Goal: Communication & Community: Connect with others

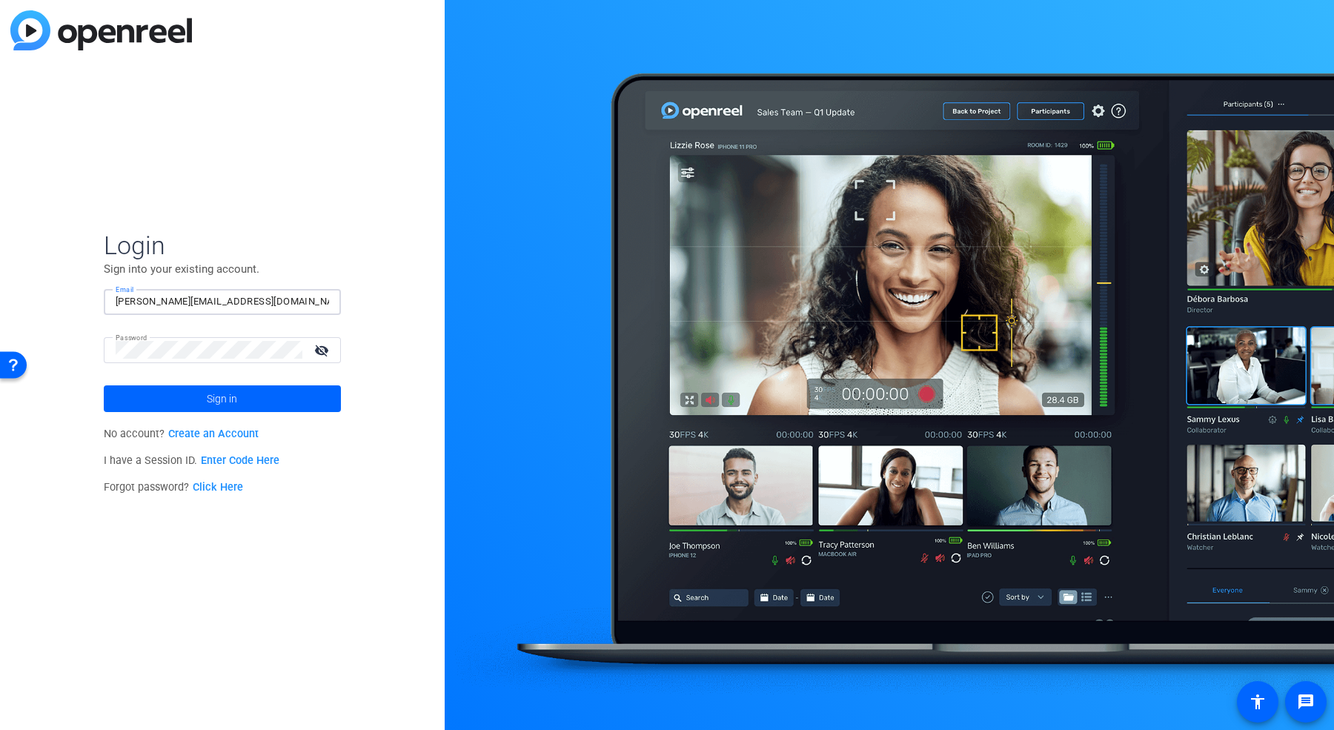
click at [210, 302] on input "michael@ediosmedia.com" at bounding box center [222, 302] width 213 height 18
click at [0, 729] on com-1password-button at bounding box center [0, 730] width 0 height 0
click at [306, 213] on div "Login Sign into your existing account. Email michael@ediosmedia.com Password vi…" at bounding box center [222, 365] width 445 height 730
click at [245, 316] on mat-form-field "Email michael@ediosmedia.com" at bounding box center [222, 313] width 237 height 48
click at [231, 302] on input "michael@ediosmedia.com" at bounding box center [222, 302] width 213 height 18
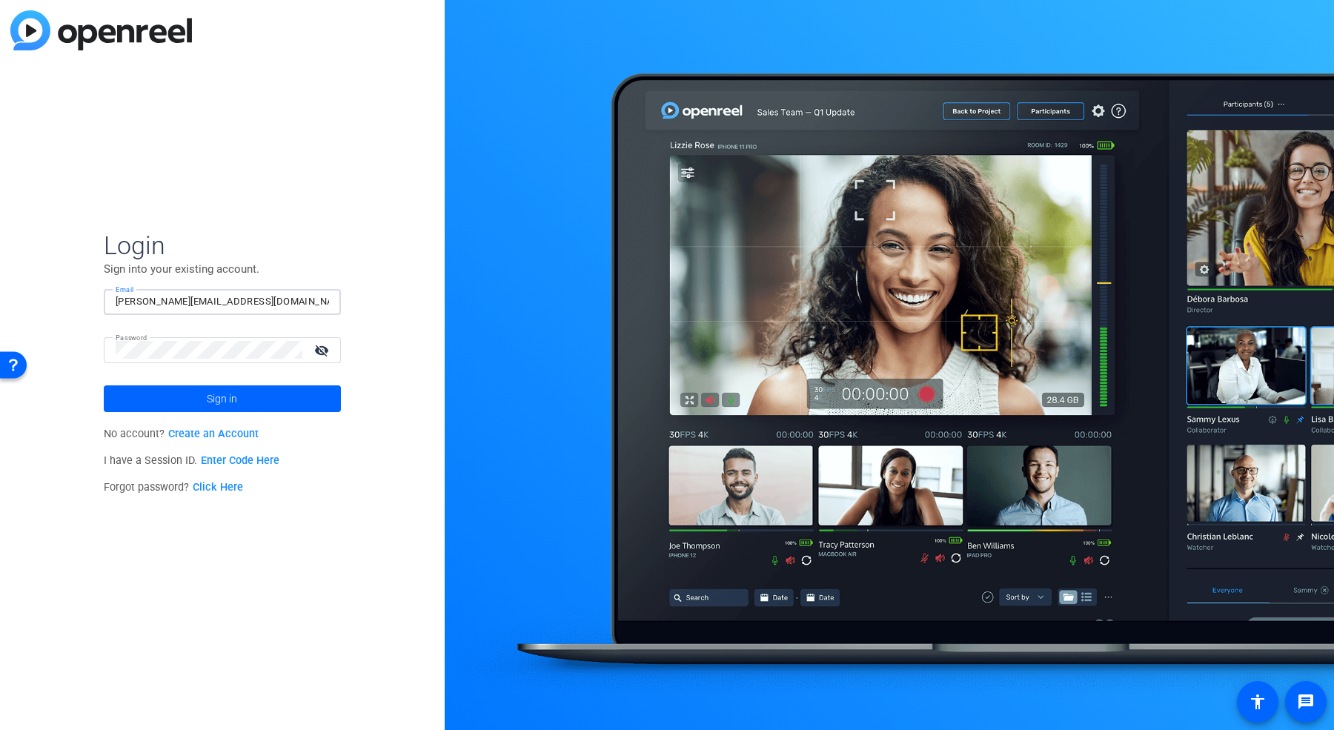
click at [64, 340] on div "Login Sign into your existing account. Email michael@ediosmedia.com Password vi…" at bounding box center [222, 365] width 445 height 730
click at [159, 335] on mat-form-field "Email michael@ediosmedia.com" at bounding box center [222, 313] width 237 height 48
click at [196, 294] on input "michael@ediosmedia.com" at bounding box center [222, 302] width 213 height 18
click at [280, 172] on div "Login Sign into your existing account. Email michael@ediosmedia.com Password vi…" at bounding box center [222, 365] width 445 height 730
click at [153, 307] on input "michael@ediosmedia.com" at bounding box center [222, 302] width 213 height 18
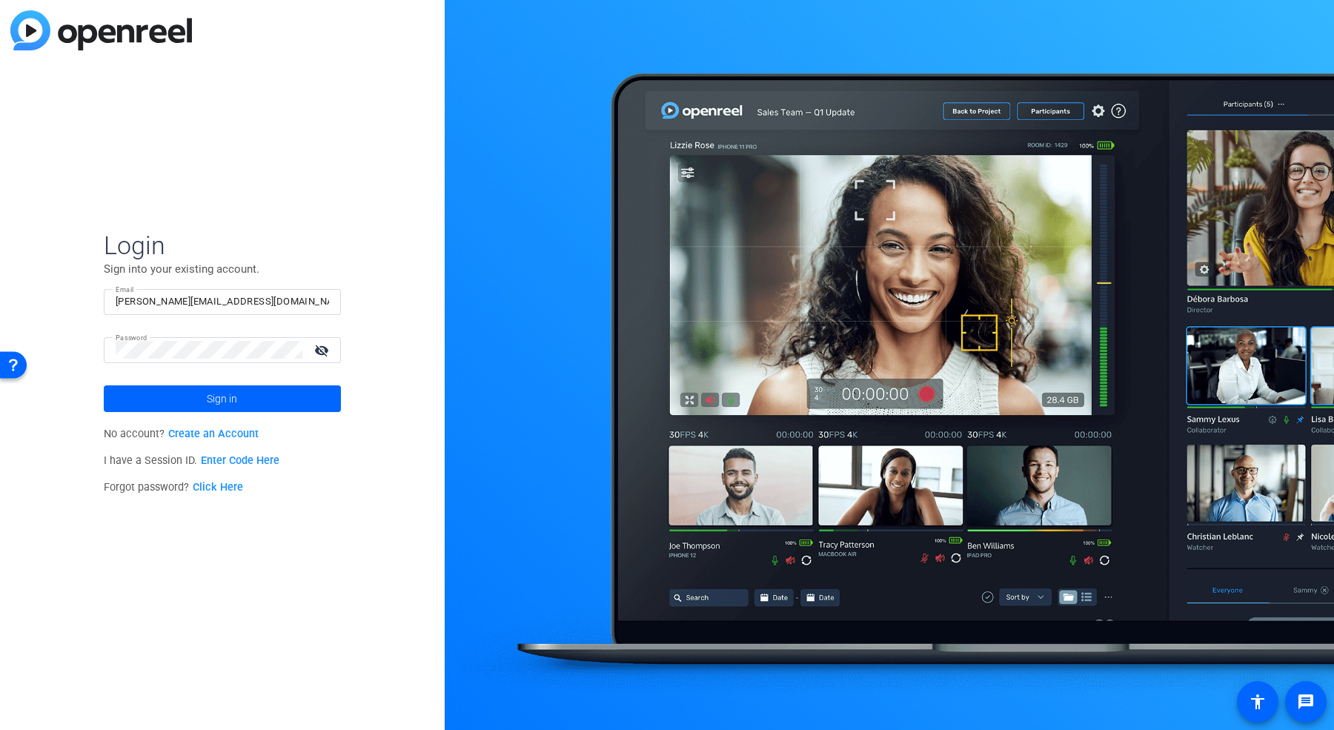
click at [297, 158] on div "Login Sign into your existing account. Email michael@ediosmedia.com Password vi…" at bounding box center [222, 365] width 445 height 730
click at [313, 128] on div "Login Sign into your existing account. Email michael@ediosmedia.com Password vi…" at bounding box center [222, 365] width 445 height 730
click at [149, 302] on input "michael@ediosmedia.com" at bounding box center [222, 302] width 213 height 18
drag, startPoint x: 151, startPoint y: 299, endPoint x: 60, endPoint y: 300, distance: 91.1
click at [60, 300] on div "Login Sign into your existing account. Email michael@ediosmedia.com Password vi…" at bounding box center [222, 365] width 445 height 730
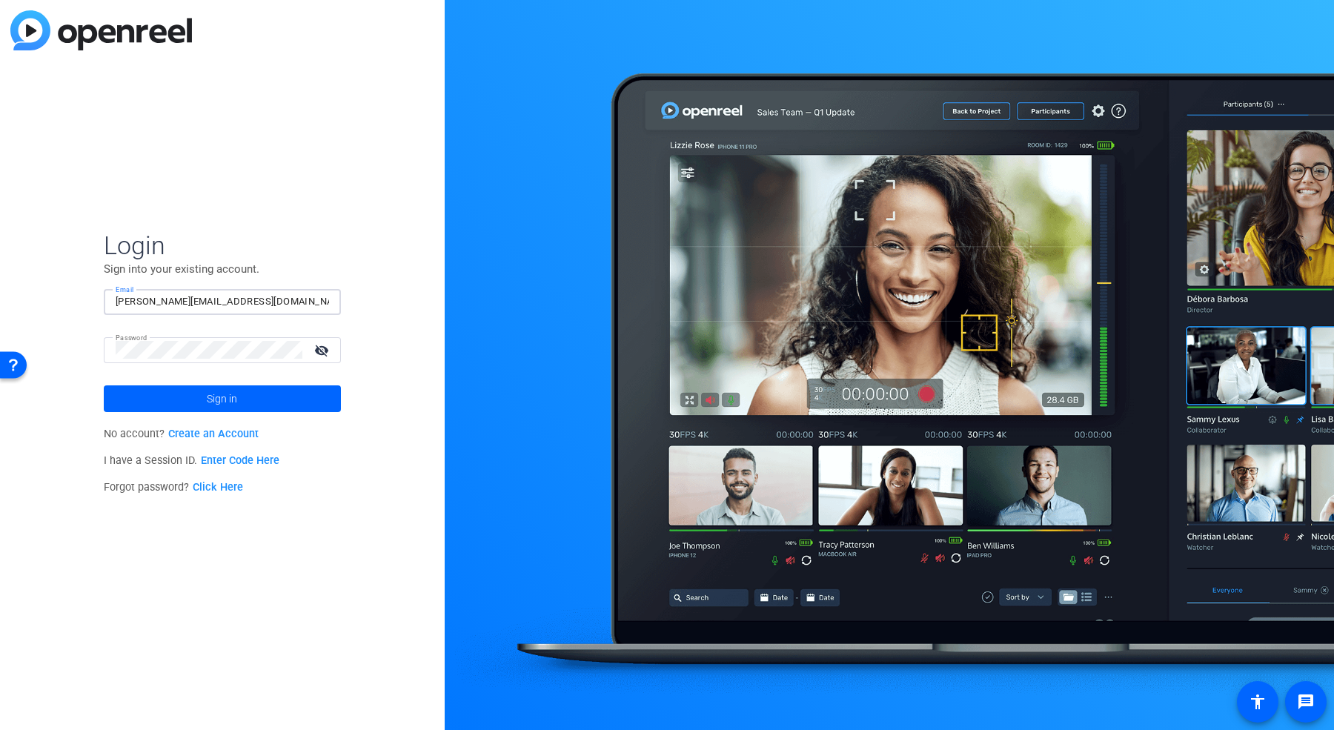
type input "elizabeth@ediosmedia.com"
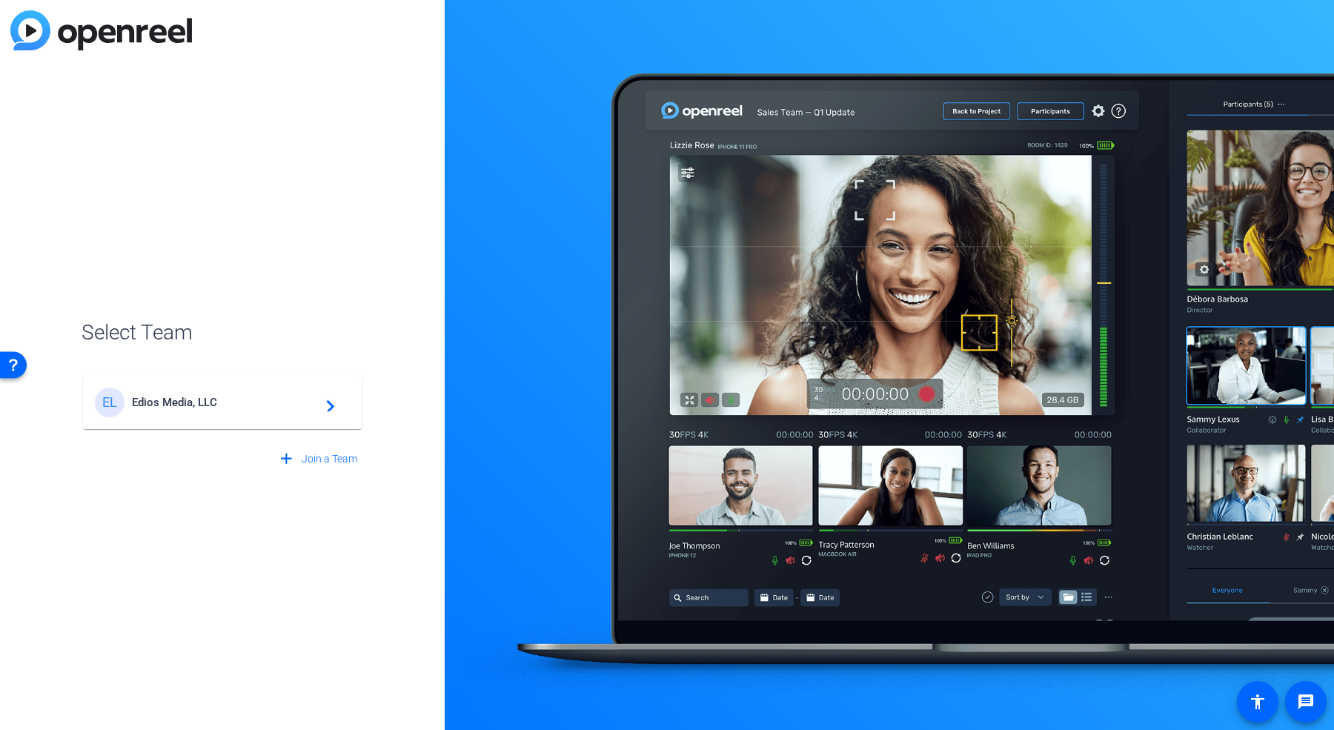
click at [249, 396] on span "Edios Media, LLC" at bounding box center [224, 402] width 185 height 13
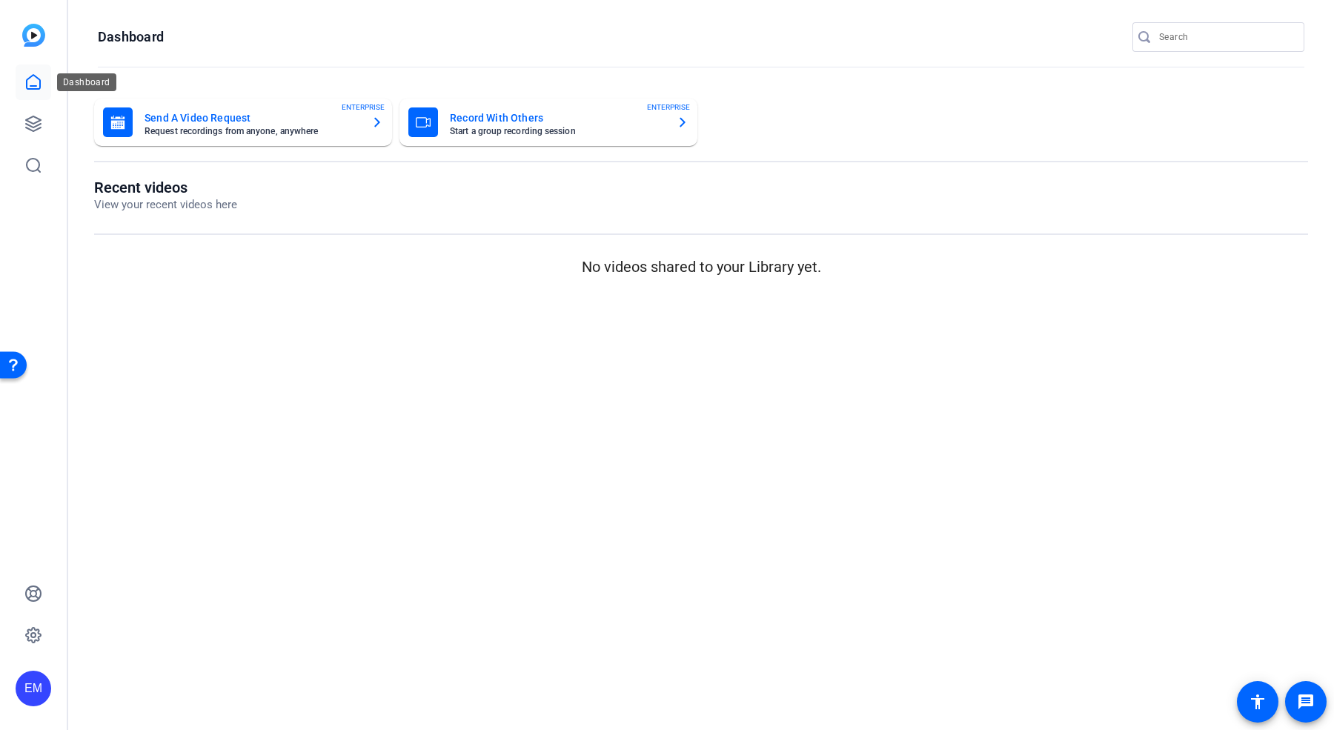
click at [31, 84] on icon at bounding box center [33, 82] width 18 height 18
click at [471, 105] on mat-card "Record With Others Start a group recording session ENTERPRISE" at bounding box center [548, 122] width 298 height 47
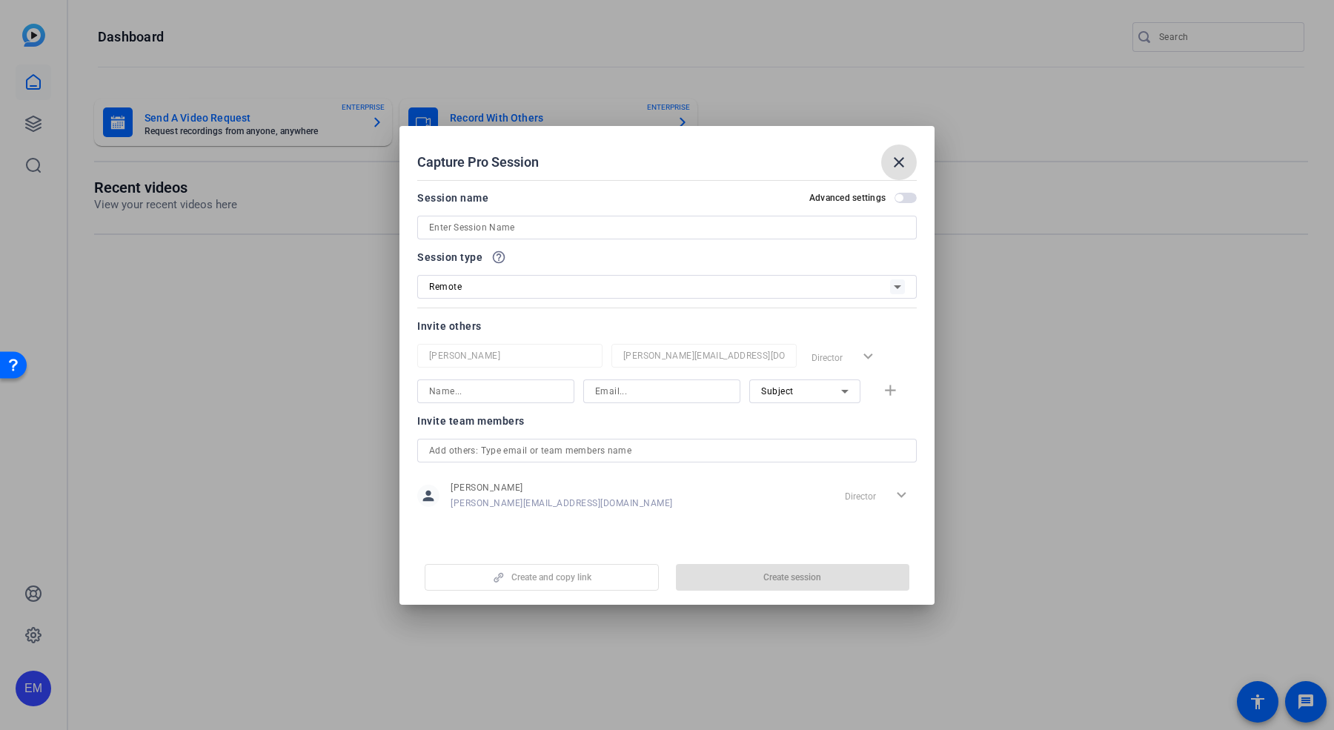
click at [485, 227] on input at bounding box center [667, 228] width 476 height 18
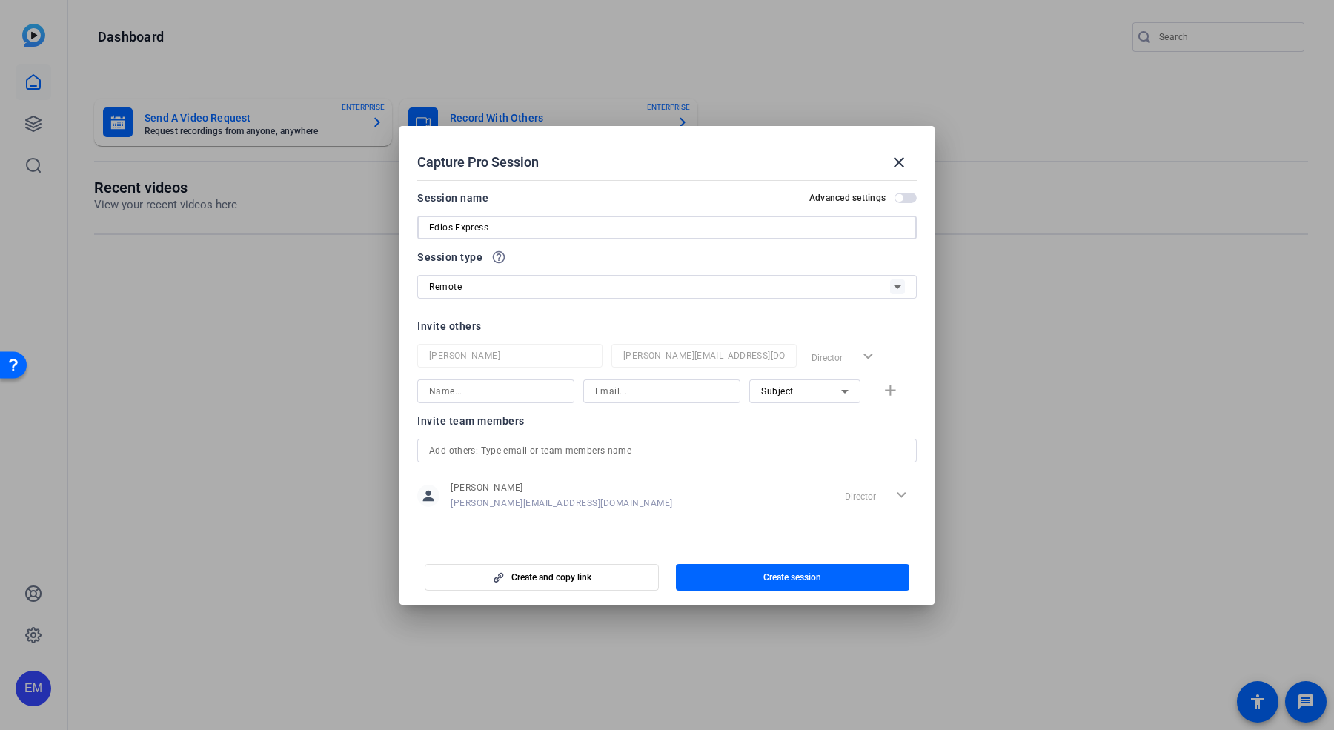
type input "Edios Express"
click at [892, 283] on icon at bounding box center [897, 287] width 18 height 18
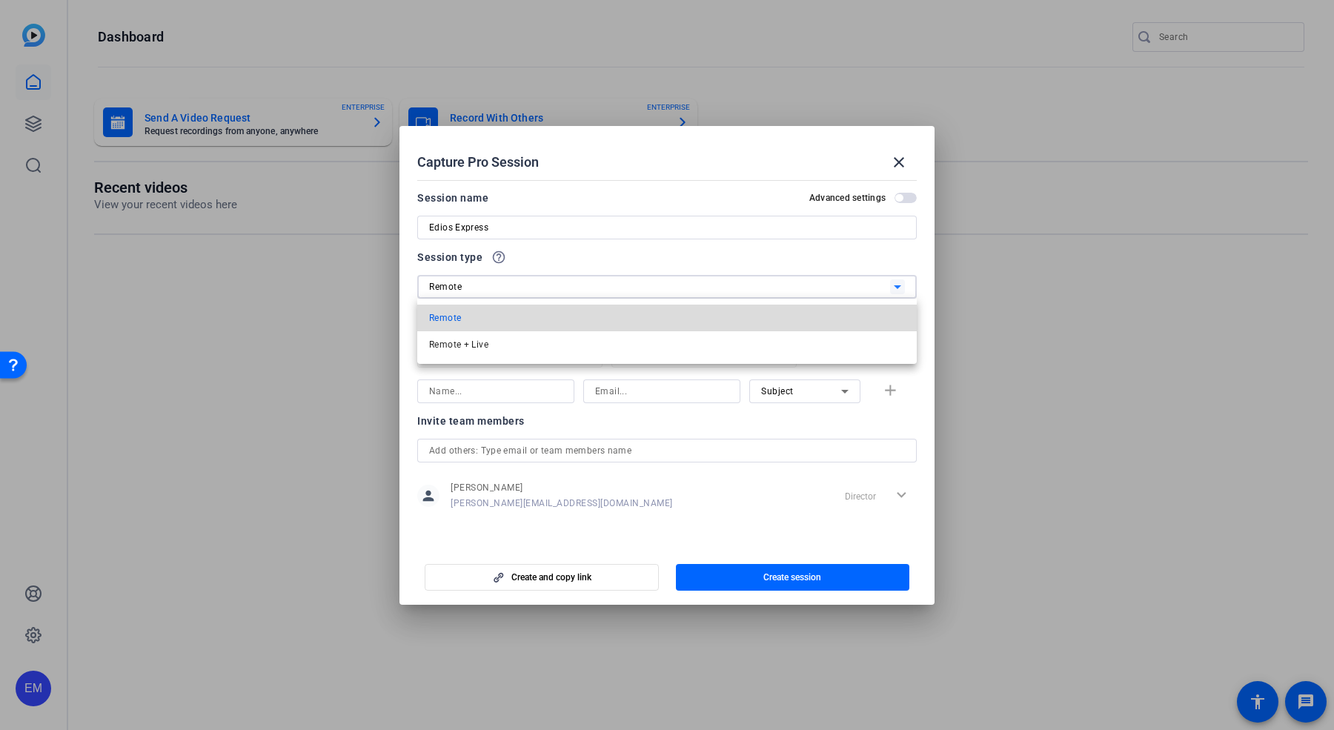
click at [839, 307] on mat-option "Remote" at bounding box center [666, 318] width 499 height 27
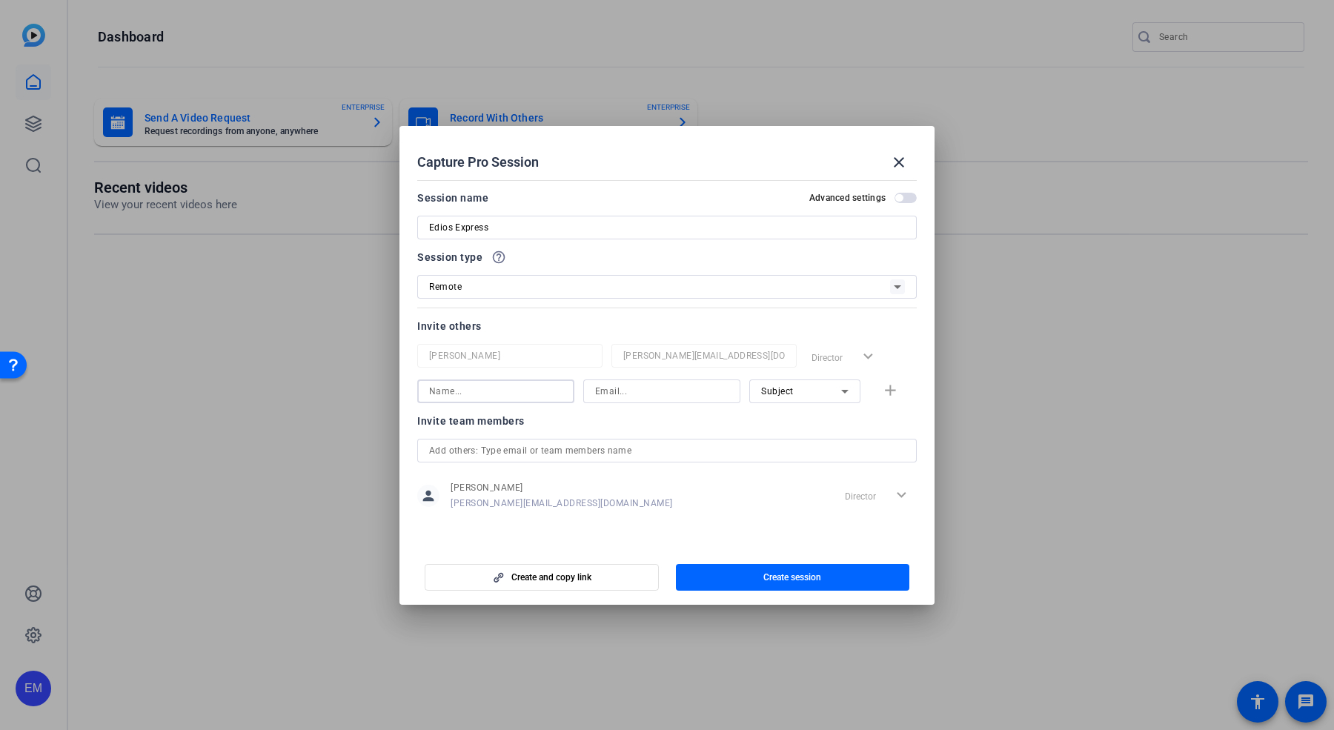
click at [455, 390] on input at bounding box center [495, 391] width 133 height 18
type input "Scott Snider"
click at [607, 396] on input at bounding box center [661, 391] width 133 height 18
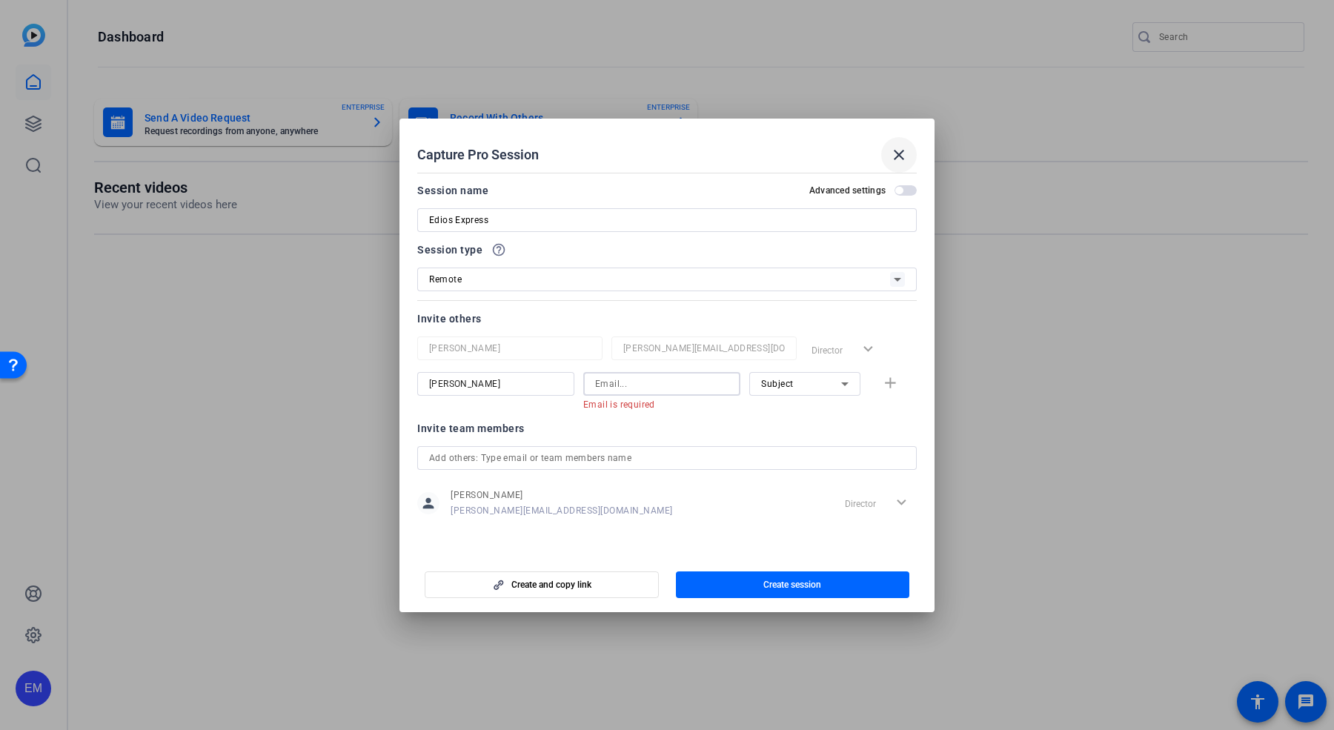
click at [898, 156] on mat-icon "close" at bounding box center [899, 155] width 18 height 18
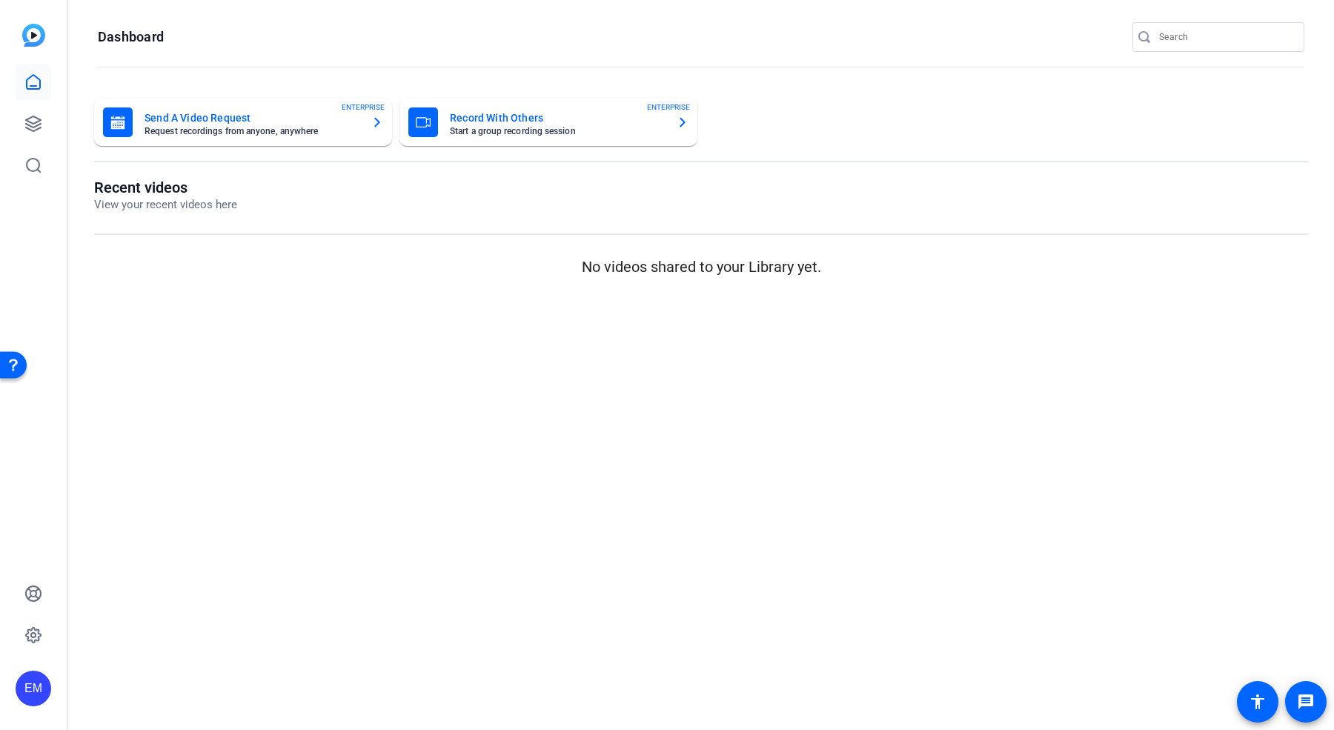
click at [31, 685] on div "EM" at bounding box center [34, 689] width 36 height 36
click at [186, 673] on mat-icon "logout" at bounding box center [177, 676] width 18 height 18
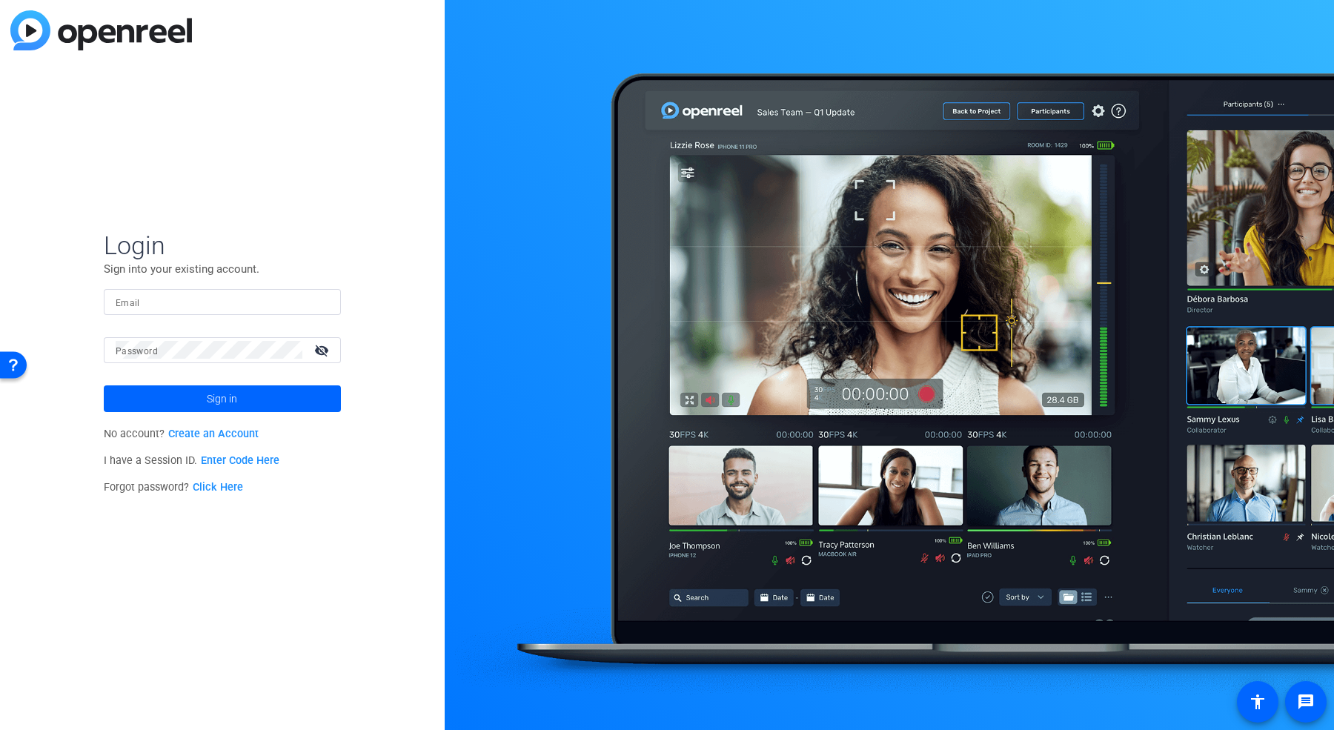
type input "michael@ediosmedia.com"
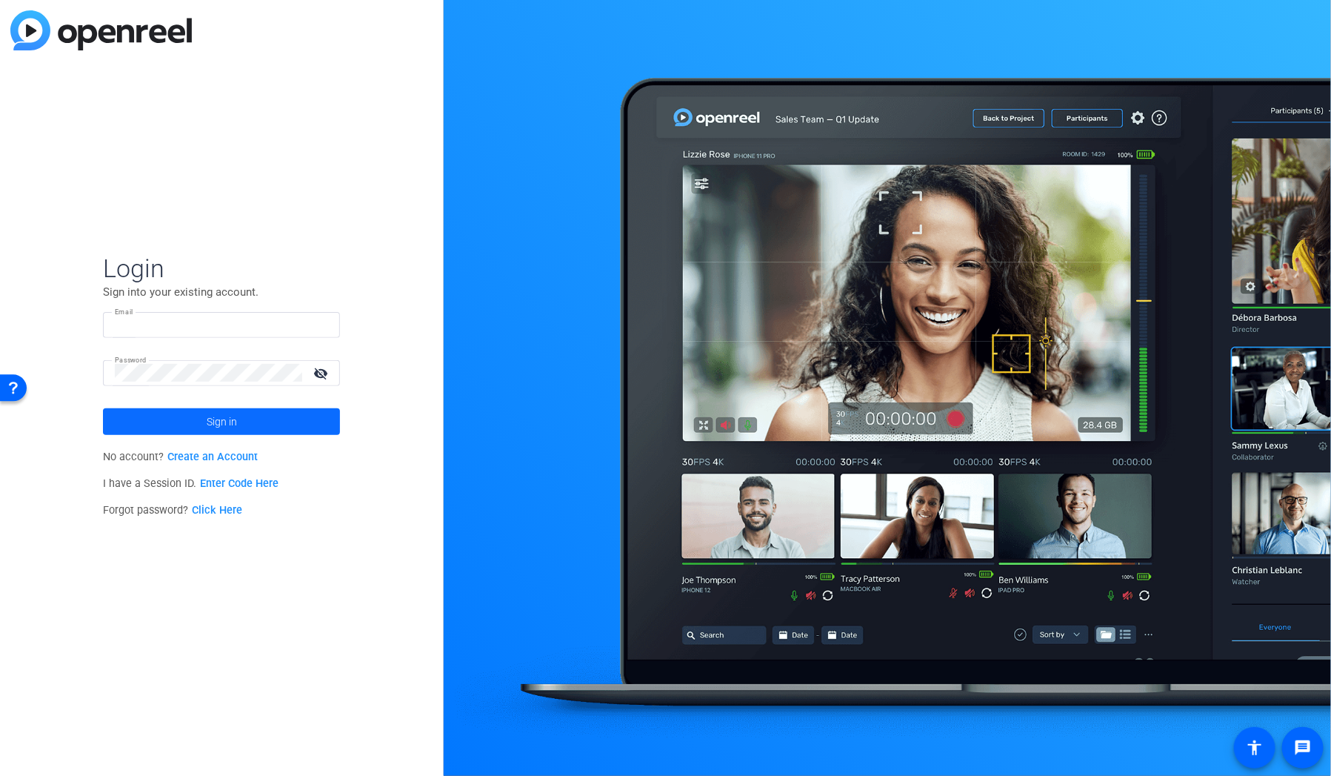
type input "michael@ediosmedia.com"
click at [275, 420] on span at bounding box center [221, 422] width 237 height 36
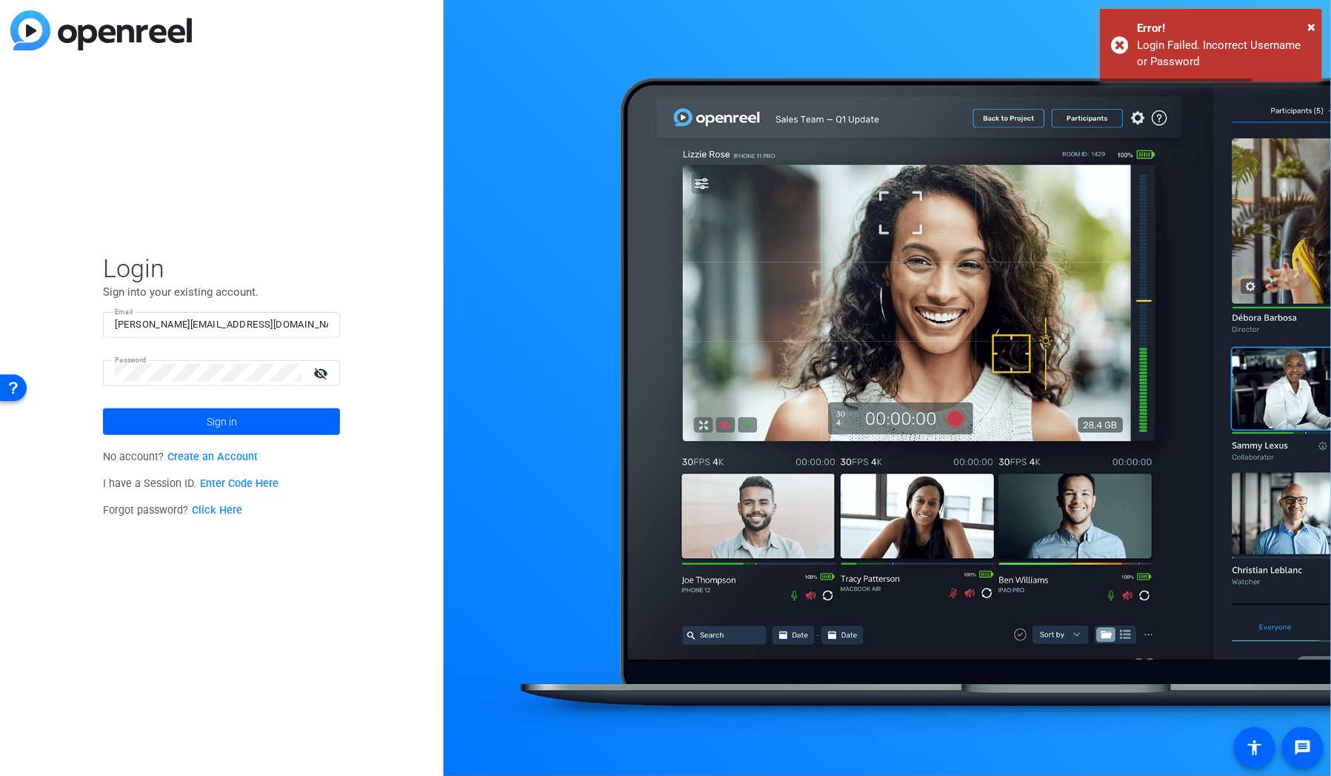
click at [241, 385] on div at bounding box center [208, 373] width 187 height 26
click at [193, 330] on input "michael@ediosmedia.com" at bounding box center [221, 325] width 213 height 18
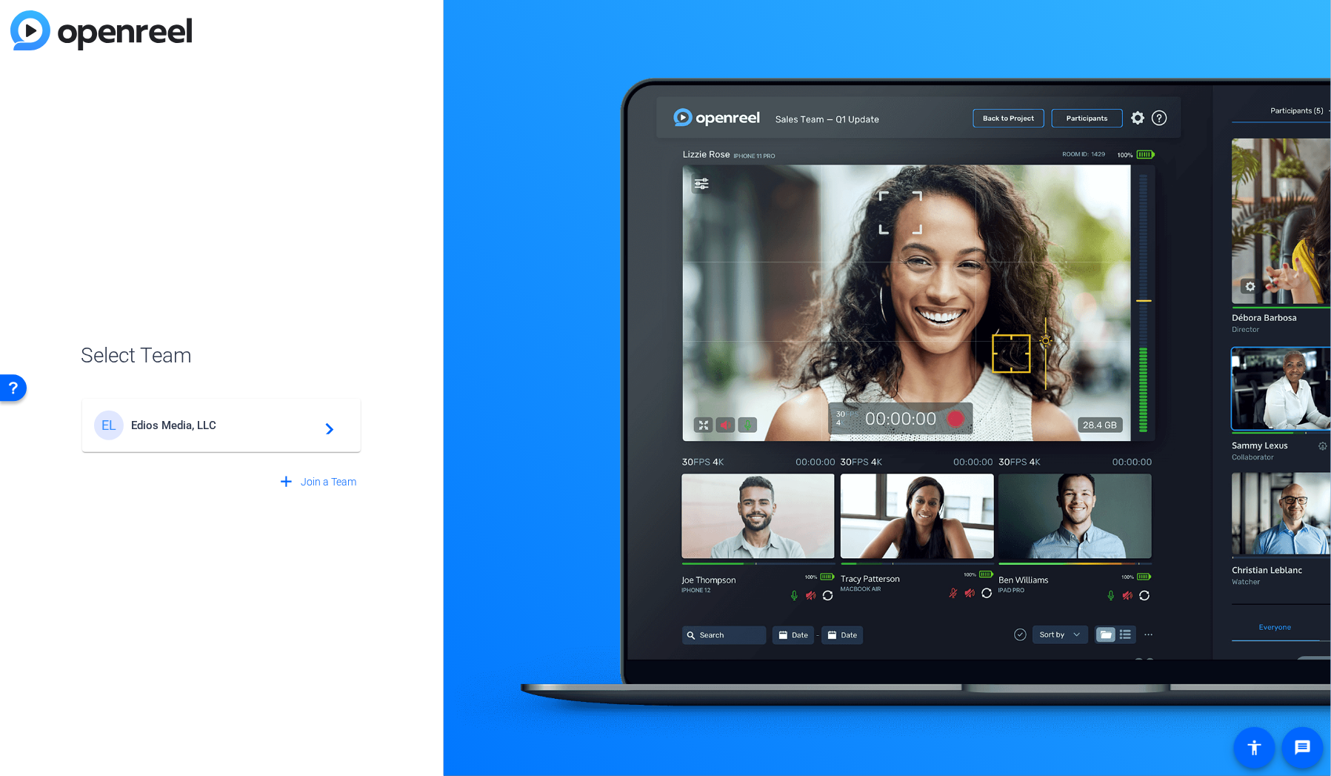
click at [131, 422] on span "Edios Media, LLC" at bounding box center [223, 425] width 185 height 13
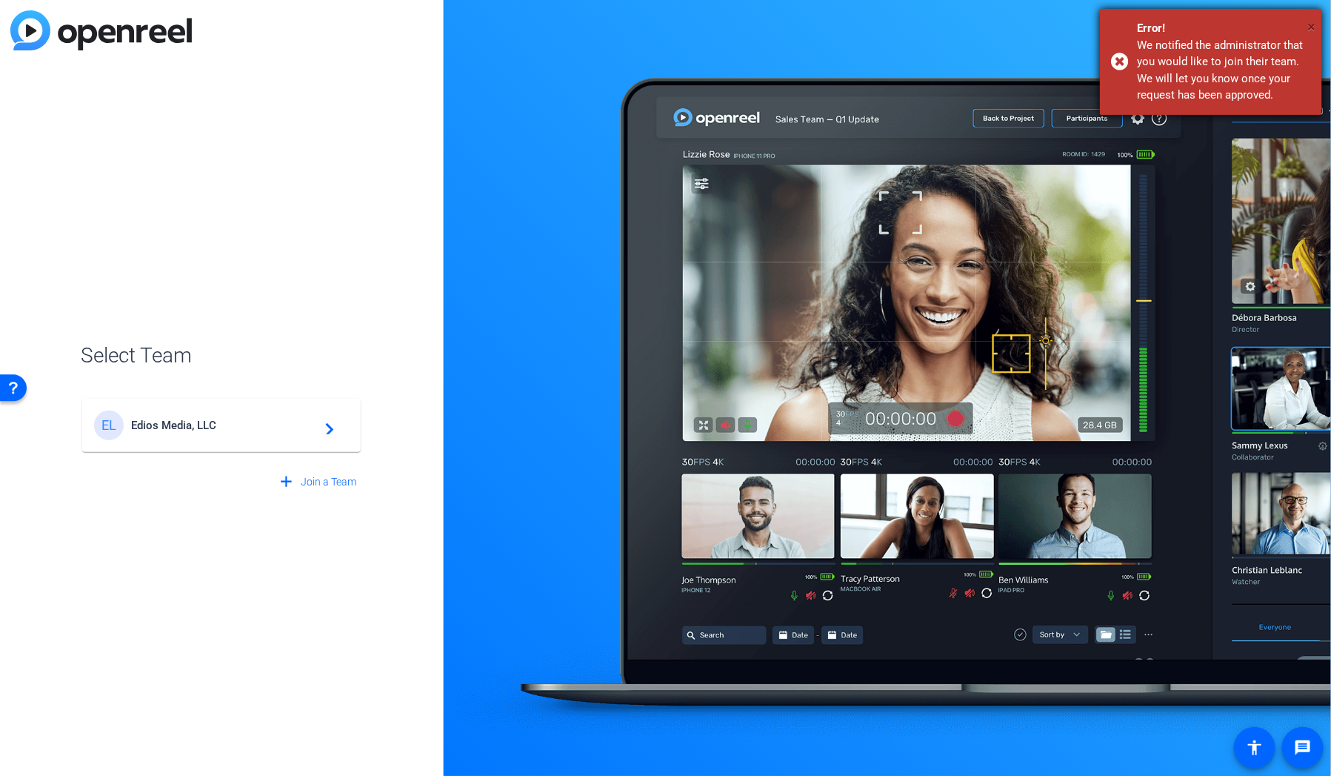
click at [1308, 21] on span "×" at bounding box center [1312, 27] width 8 height 18
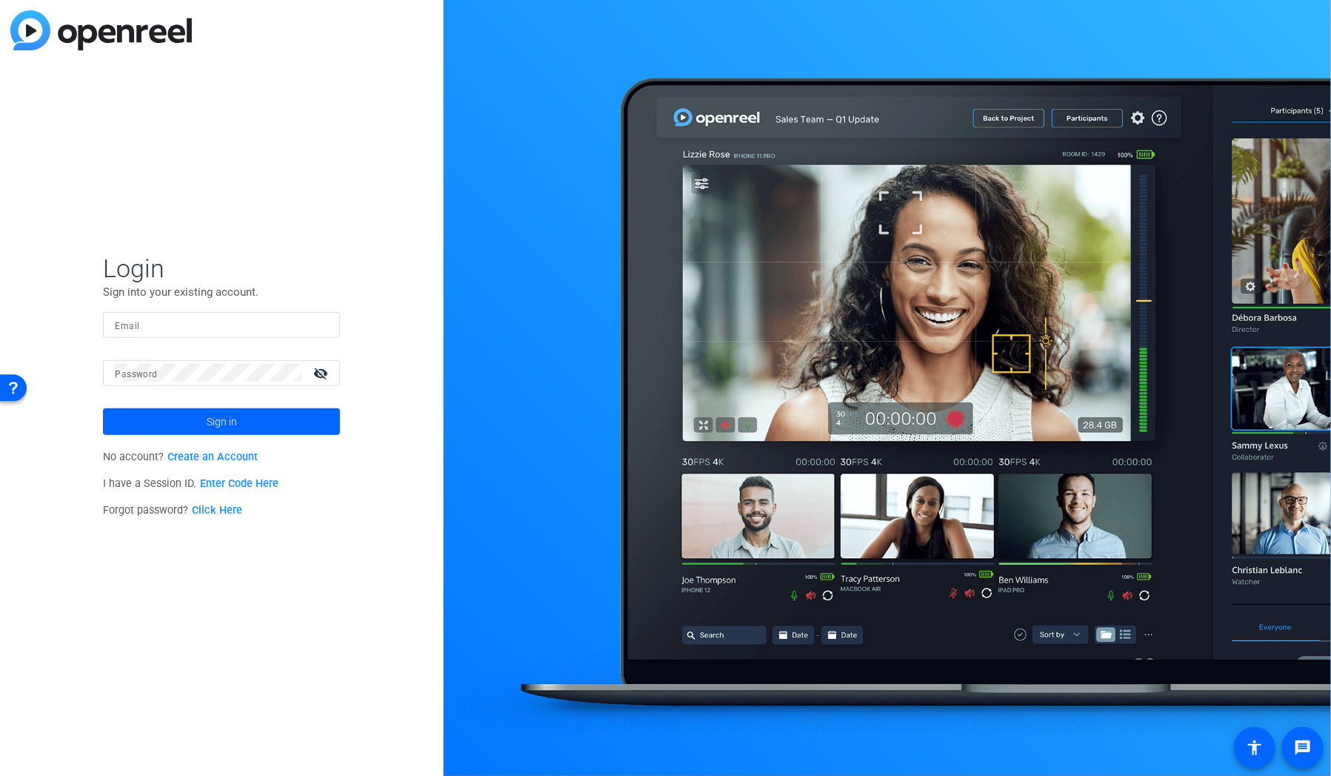
type input "michael@ediosmedia.com"
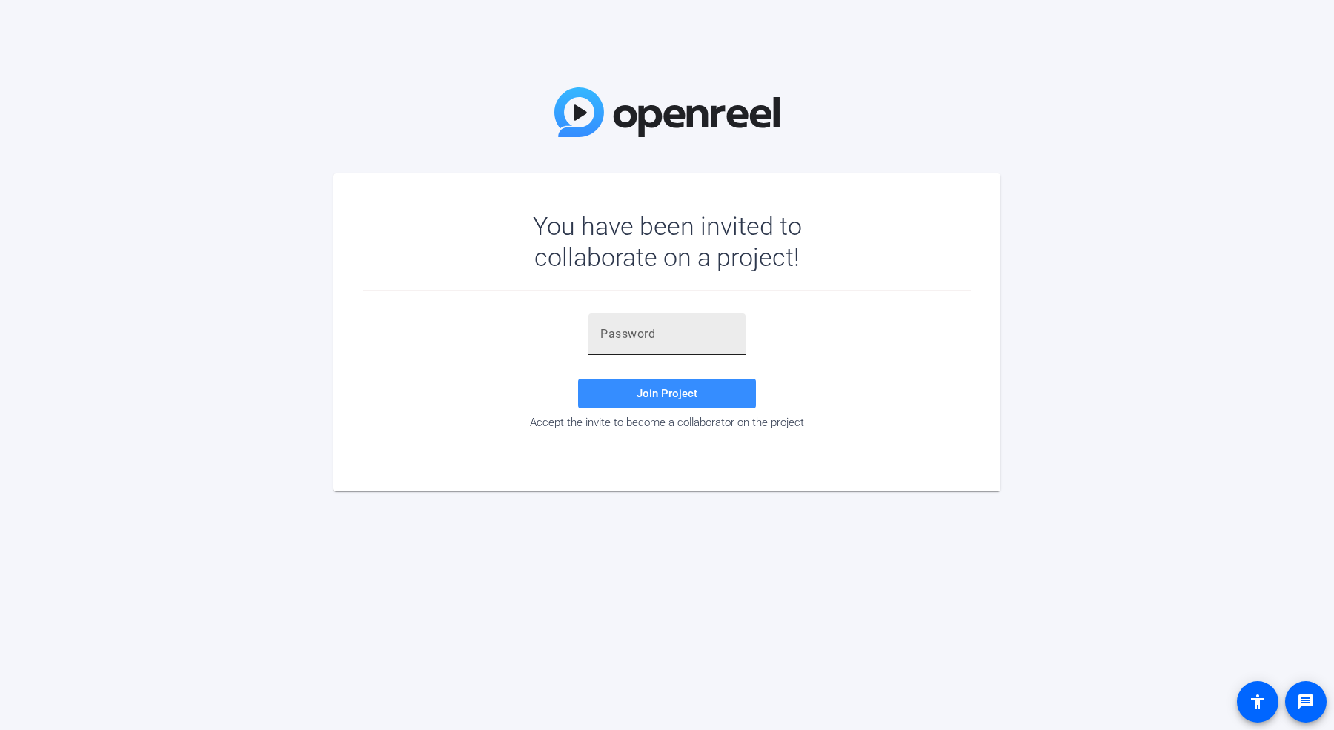
click at [593, 333] on div at bounding box center [666, 333] width 157 height 41
paste input "3u;ml."
click at [651, 404] on span at bounding box center [667, 394] width 178 height 36
click at [657, 332] on input "3u;ml." at bounding box center [666, 334] width 133 height 18
click at [655, 388] on span "Join Project" at bounding box center [666, 393] width 61 height 13
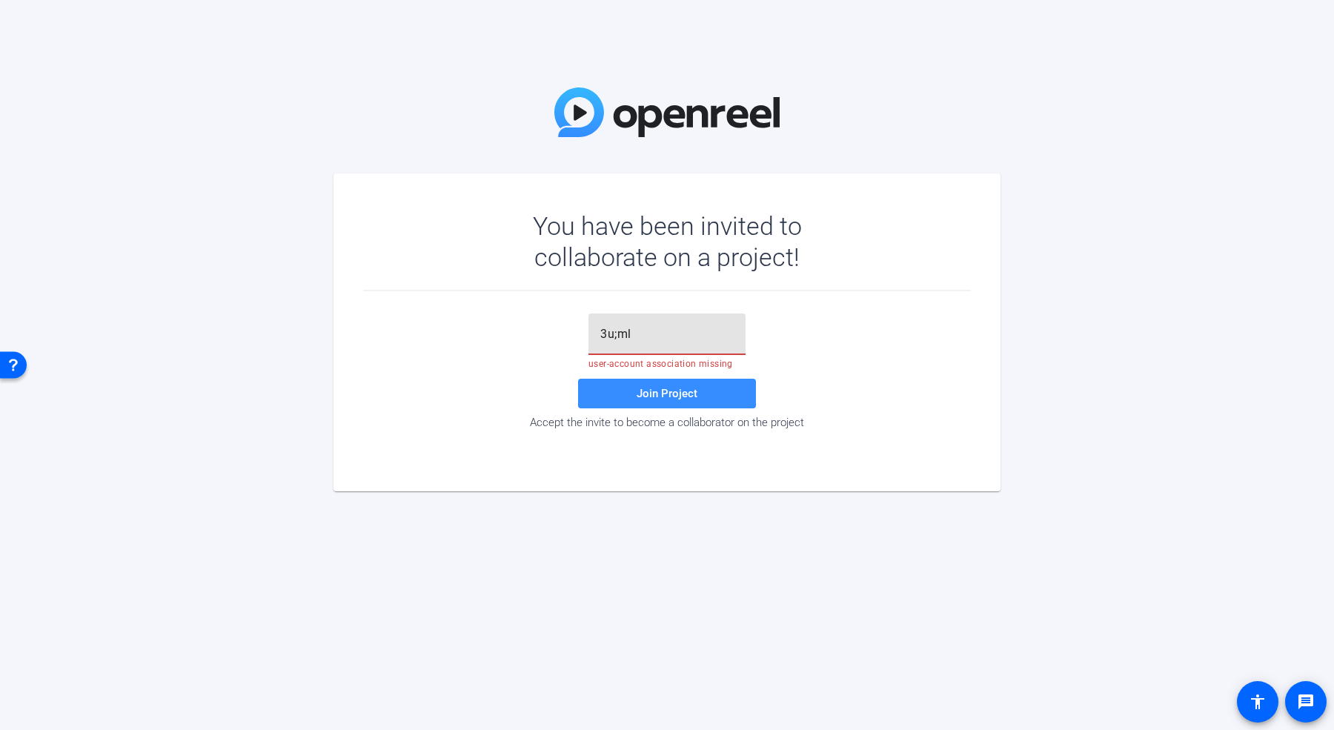
click at [656, 335] on input "3u;ml" at bounding box center [666, 334] width 133 height 18
type input "3"
click at [659, 323] on div at bounding box center [666, 333] width 133 height 41
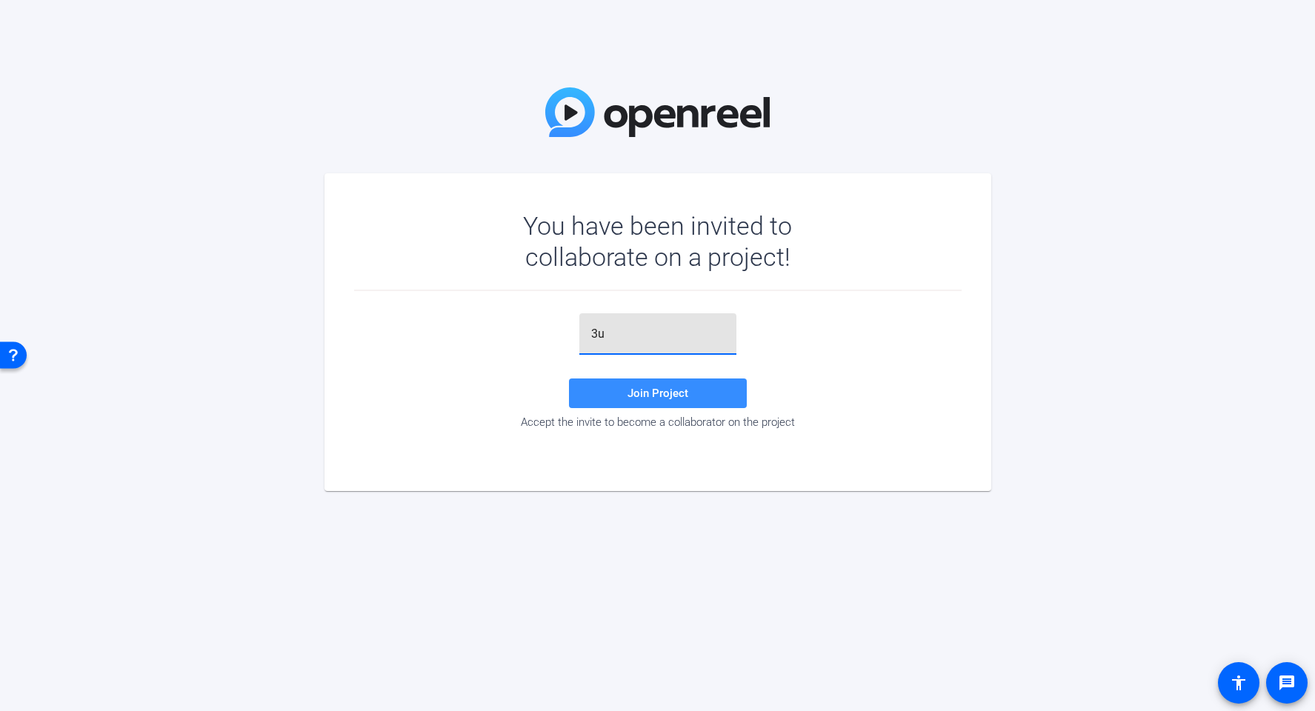
click at [648, 328] on input "3u" at bounding box center [657, 334] width 133 height 18
type input "3u;ml."
click at [681, 402] on span at bounding box center [658, 394] width 178 height 36
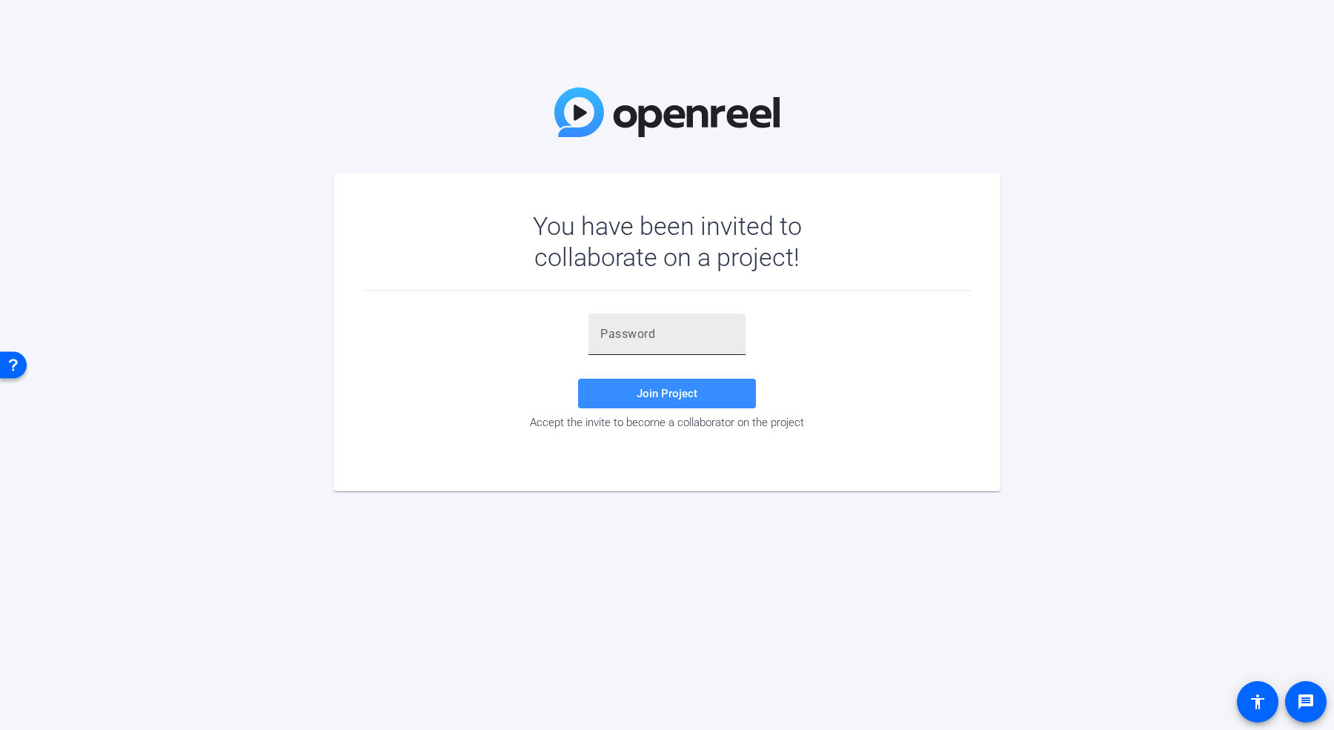
click at [622, 327] on input "text" at bounding box center [666, 334] width 133 height 18
paste input "3u;ml."
type input "3u;ml."
click at [632, 396] on span at bounding box center [667, 394] width 178 height 36
click at [646, 336] on input "3u;ml." at bounding box center [666, 334] width 133 height 18
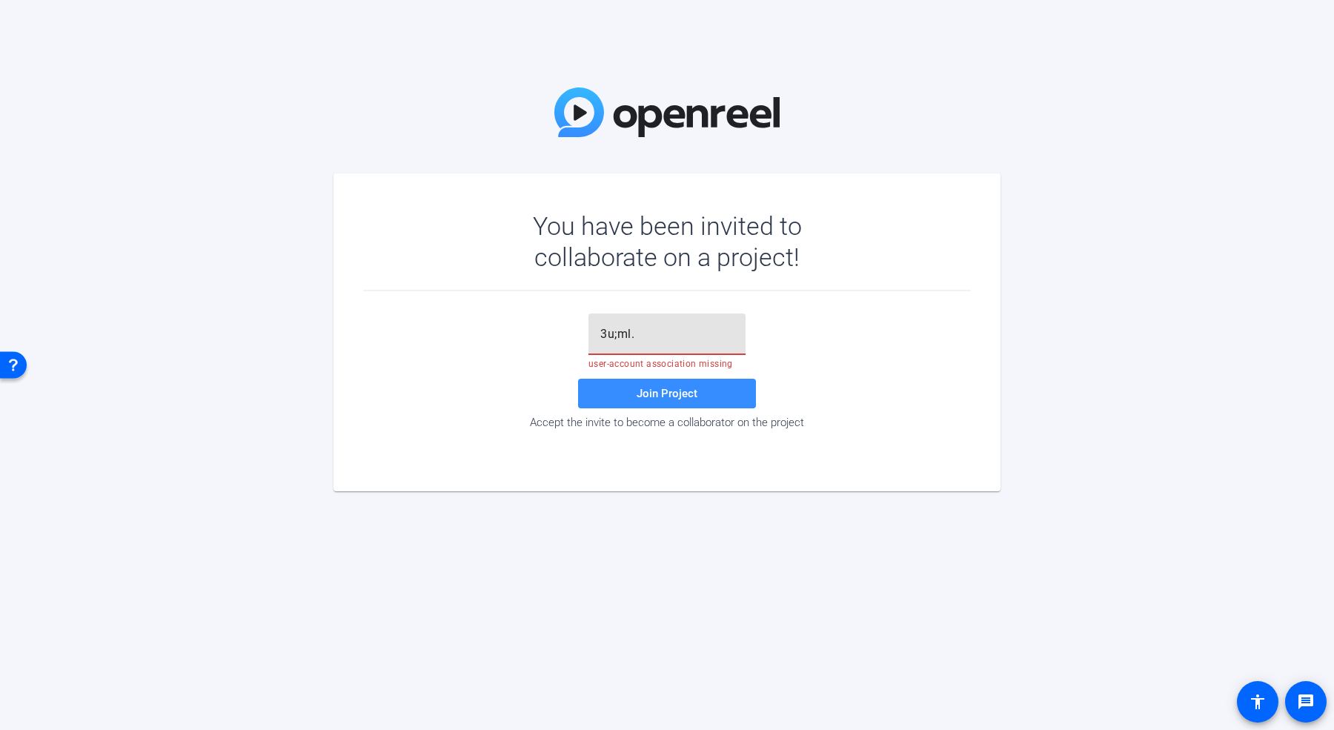
click at [602, 334] on input "3u;ml." at bounding box center [666, 334] width 133 height 18
click at [611, 402] on span at bounding box center [667, 394] width 178 height 36
